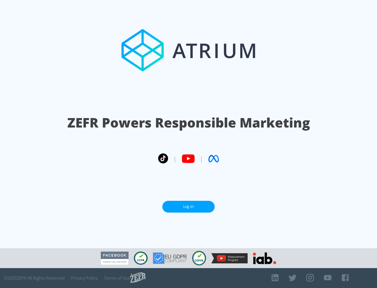
click at [188, 206] on link "Log In" at bounding box center [188, 207] width 52 height 12
